Goal: Find specific page/section: Find specific page/section

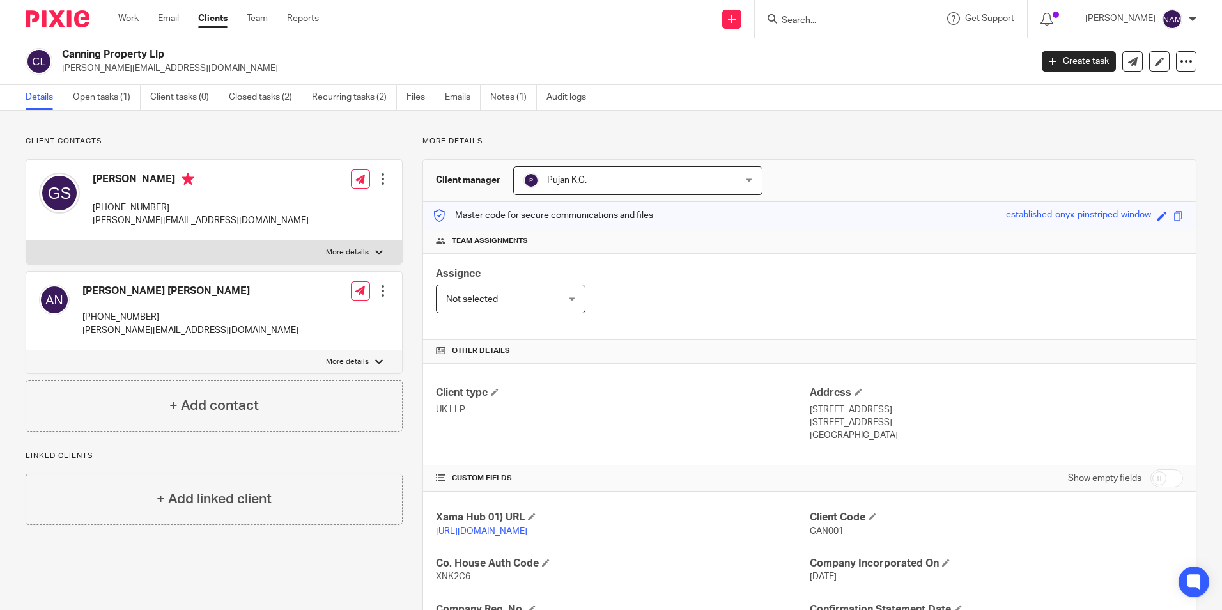
click at [109, 178] on h4 "[PERSON_NAME]" at bounding box center [201, 181] width 216 height 16
click at [123, 182] on h4 "[PERSON_NAME]" at bounding box center [201, 181] width 216 height 16
click at [127, 195] on div "[PERSON_NAME] [PHONE_NUMBER] [EMAIL_ADDRESS][DOMAIN_NAME]" at bounding box center [201, 200] width 216 height 55
click at [203, 223] on div "[PERSON_NAME] [PHONE_NUMBER] [EMAIL_ADDRESS][DOMAIN_NAME] Edit contact Create c…" at bounding box center [214, 200] width 376 height 81
click at [267, 209] on div "[PERSON_NAME] [PHONE_NUMBER] [EMAIL_ADDRESS][DOMAIN_NAME] Edit contact Create c…" at bounding box center [214, 200] width 376 height 81
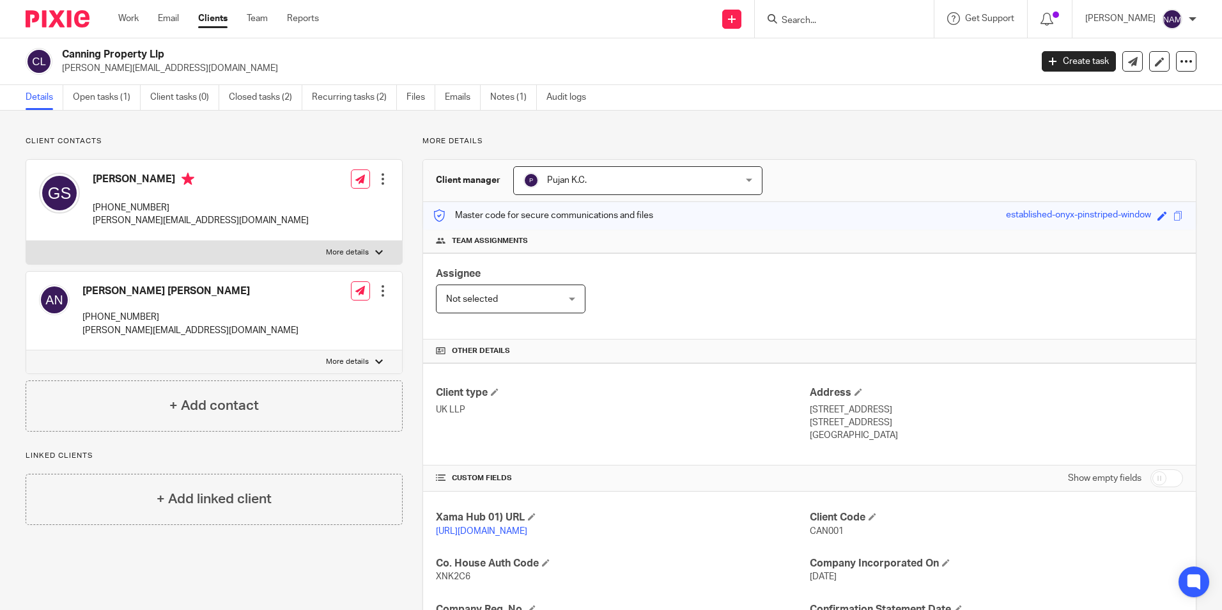
click at [804, 15] on input "Search" at bounding box center [837, 21] width 115 height 12
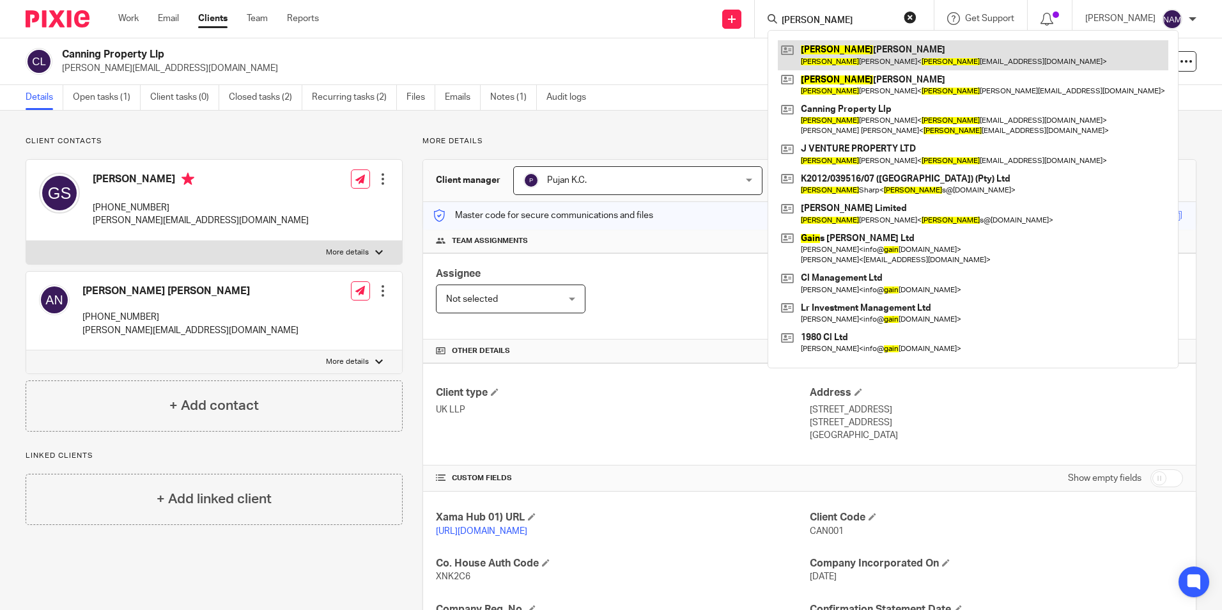
type input "[PERSON_NAME]"
click at [811, 52] on link at bounding box center [973, 54] width 390 height 29
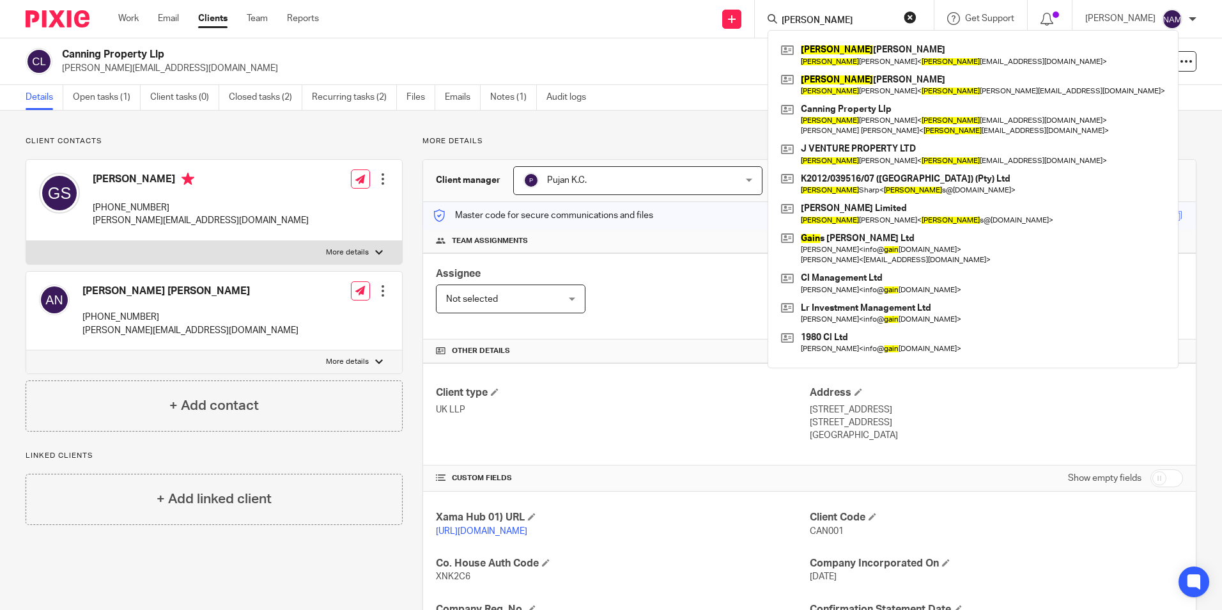
drag, startPoint x: 802, startPoint y: 19, endPoint x: 716, endPoint y: 30, distance: 86.3
click at [716, 30] on div "Send new email Create task Add client [PERSON_NAME] [PERSON_NAME] [PERSON_NAME]…" at bounding box center [780, 19] width 884 height 38
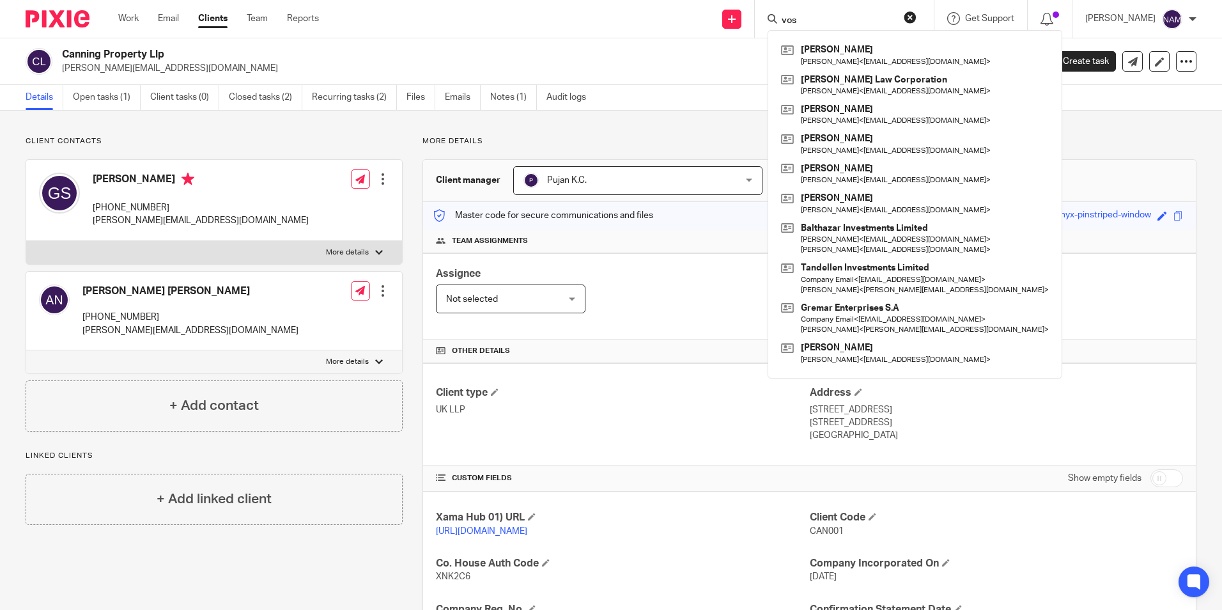
click at [784, 12] on form "vos" at bounding box center [848, 19] width 136 height 16
click at [780, 15] on input "vos" at bounding box center [837, 21] width 115 height 12
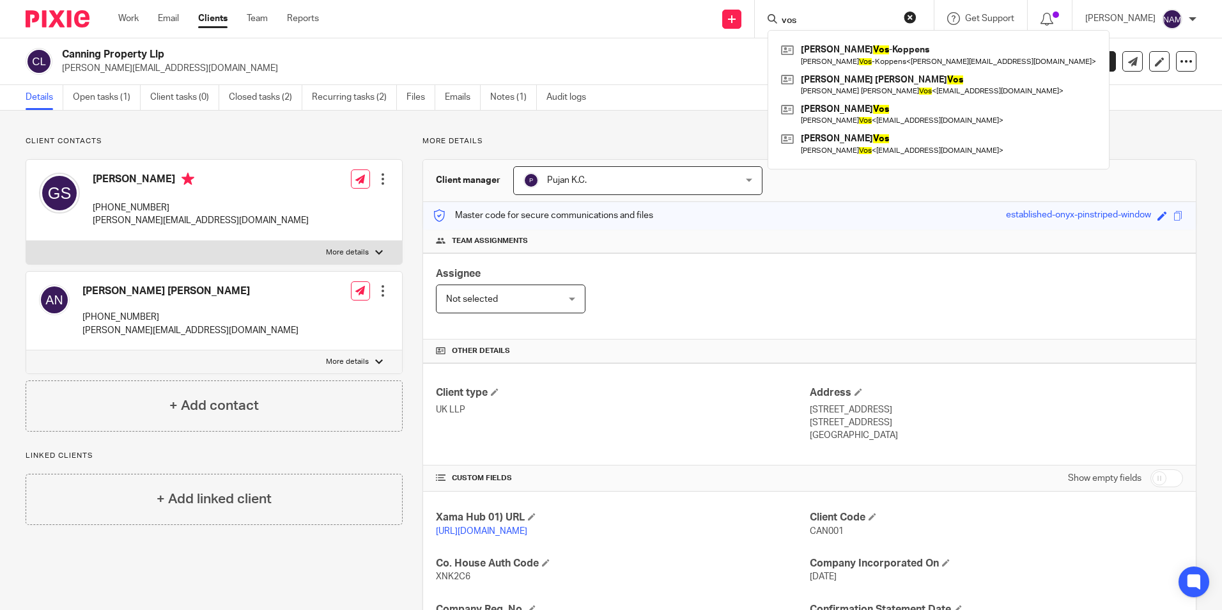
type input "vos"
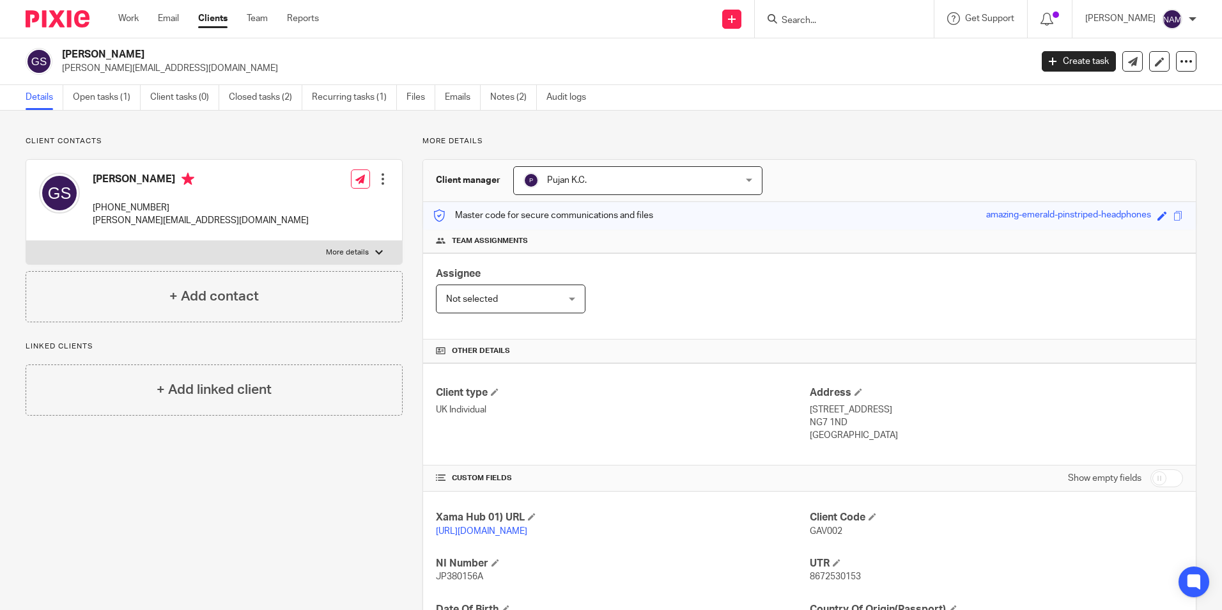
click at [487, 445] on div "Client type UK Individual Address 4 Derby Terrace, Nottingham NG7 1ND United Ki…" at bounding box center [809, 414] width 773 height 102
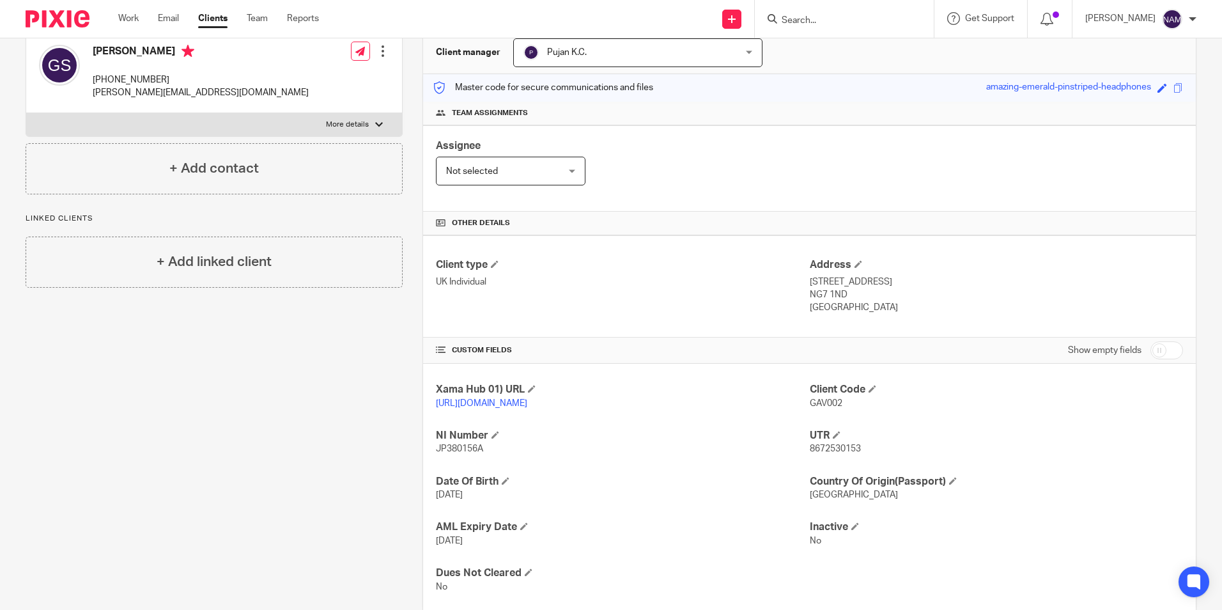
click at [827, 455] on p "8672530153" at bounding box center [996, 448] width 373 height 13
click at [830, 453] on span "8672530153" at bounding box center [835, 448] width 51 height 9
copy span "8672530153"
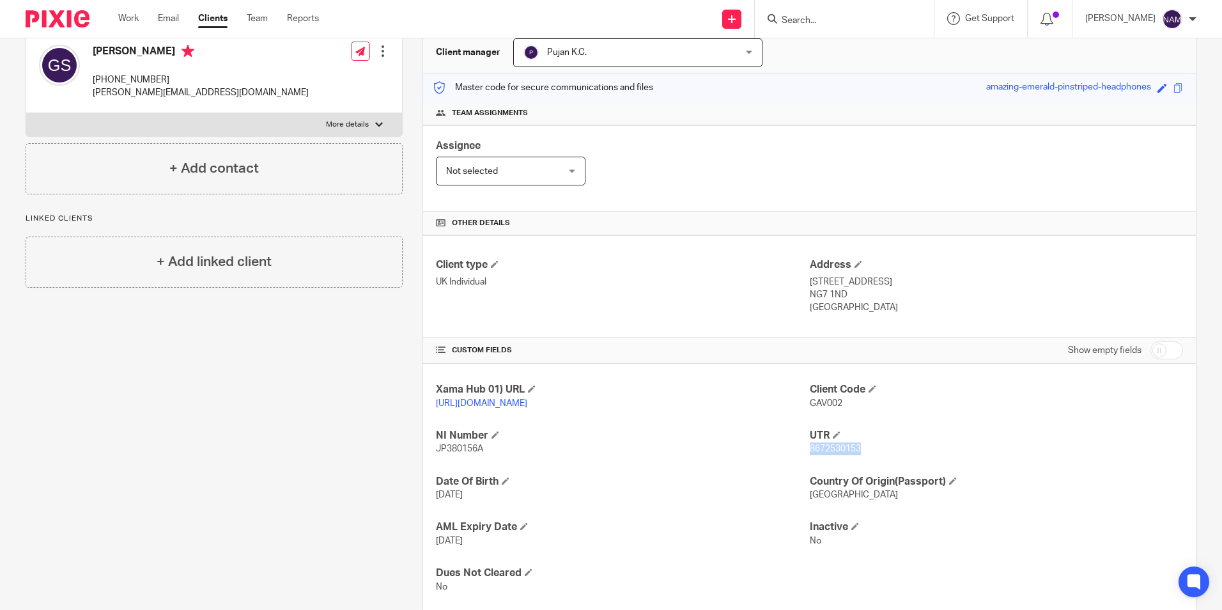
click at [474, 453] on span "JP380156A" at bounding box center [459, 448] width 47 height 9
copy span "JP380156A"
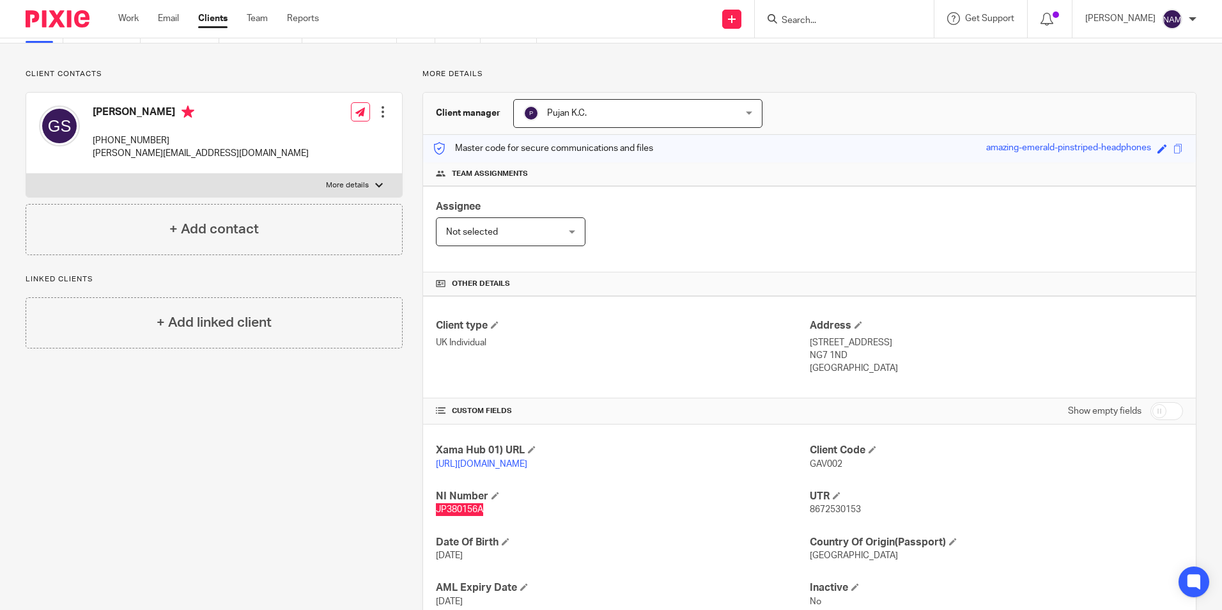
scroll to position [0, 0]
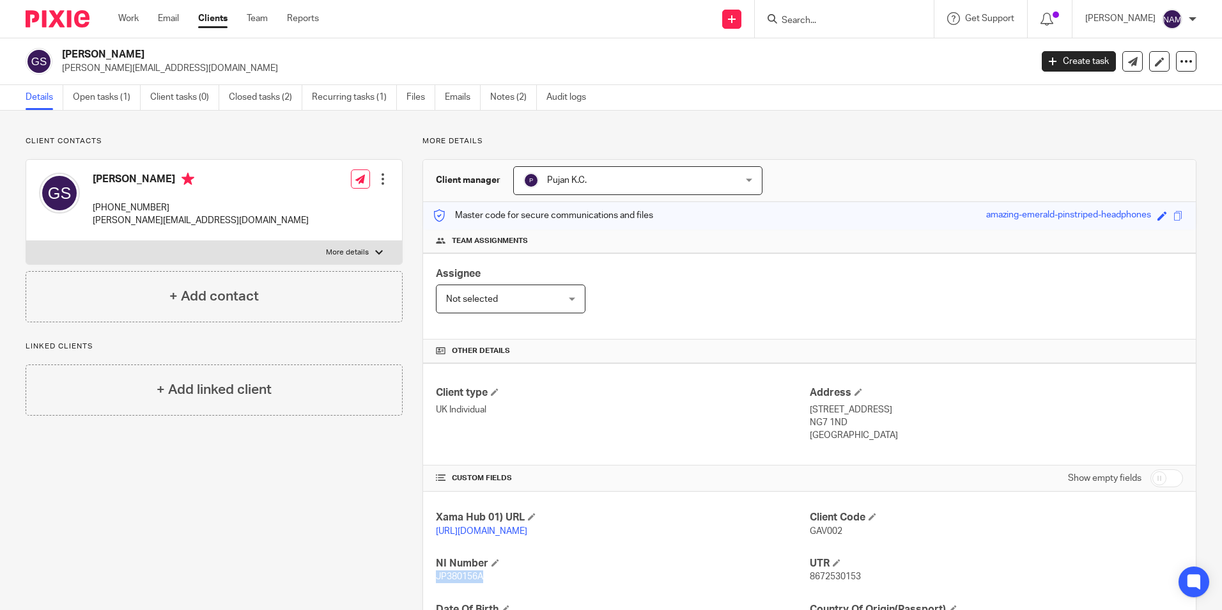
drag, startPoint x: 418, startPoint y: 56, endPoint x: 399, endPoint y: 54, distance: 18.7
click at [418, 56] on h2 "[PERSON_NAME]" at bounding box center [446, 54] width 768 height 13
click at [805, 24] on input "Search" at bounding box center [837, 21] width 115 height 12
type input "n"
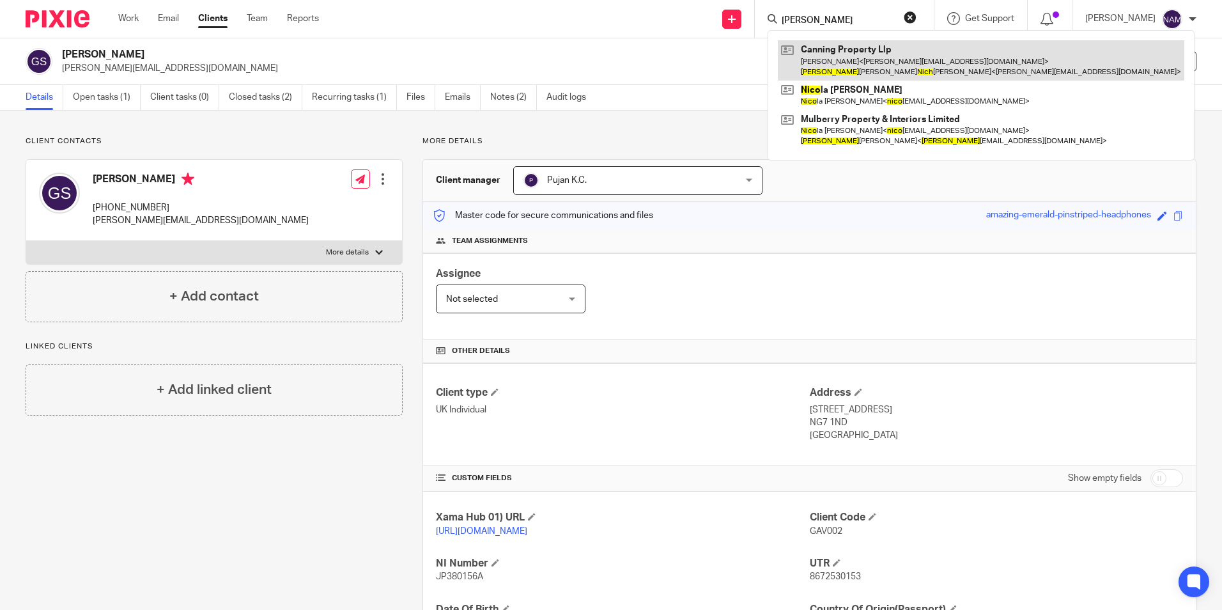
type input "adam nich"
click at [786, 51] on link at bounding box center [981, 60] width 406 height 40
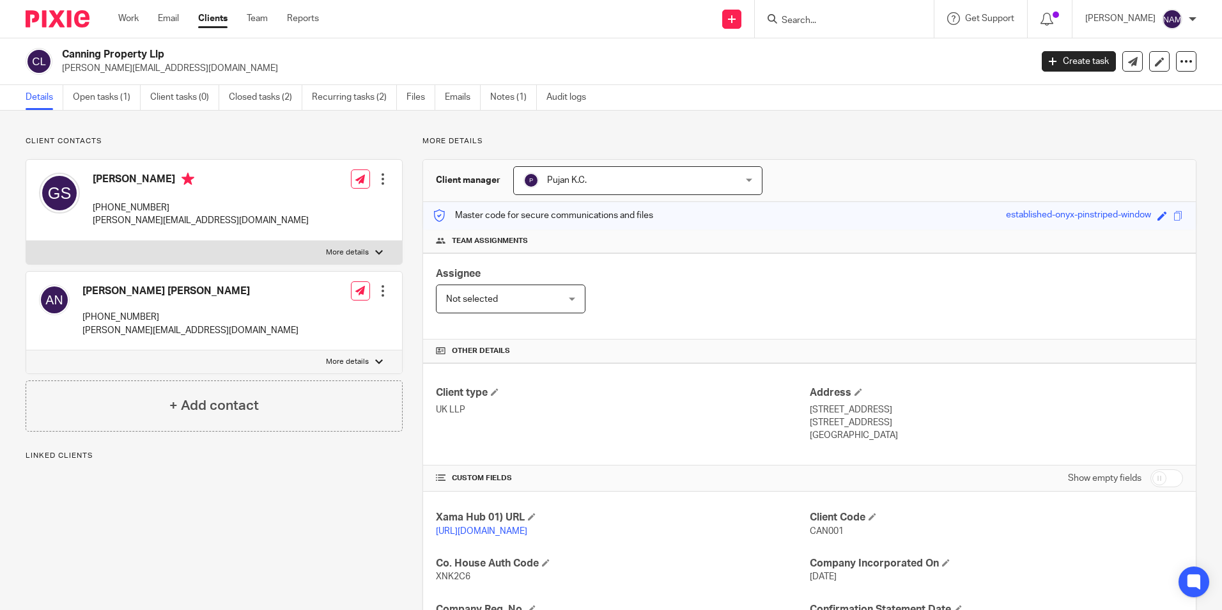
click at [206, 290] on div "[PERSON_NAME] [PERSON_NAME] [PHONE_NUMBER] [EMAIL_ADDRESS][DOMAIN_NAME] Edit co…" at bounding box center [214, 311] width 376 height 79
click at [386, 292] on div "[PERSON_NAME] [PERSON_NAME] [PHONE_NUMBER] [EMAIL_ADDRESS][DOMAIN_NAME] Edit co…" at bounding box center [214, 311] width 376 height 79
click at [383, 292] on div at bounding box center [382, 290] width 13 height 13
click at [335, 351] on link "Export data" at bounding box center [322, 357] width 122 height 19
